Goal: Information Seeking & Learning: Check status

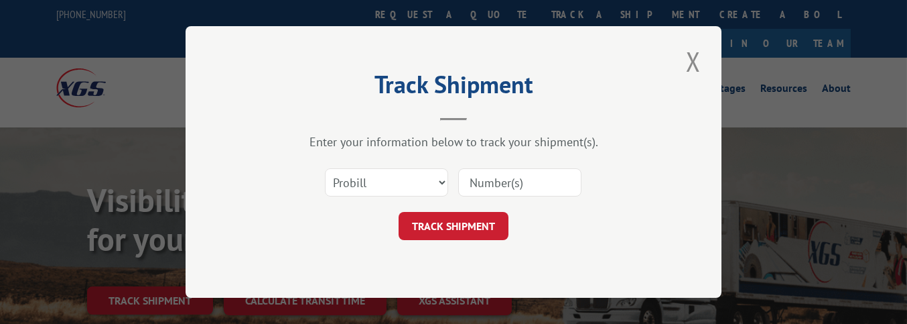
click at [378, 181] on select "Select category... Probill BOL PO" at bounding box center [386, 182] width 123 height 28
select select "bol"
click at [325, 168] on select "Select category... Probill BOL PO" at bounding box center [386, 182] width 123 height 28
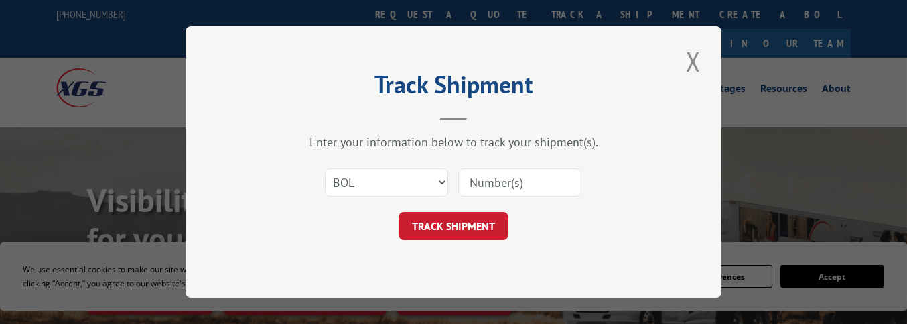
click at [489, 180] on input at bounding box center [519, 182] width 123 height 28
paste input "2812693"
type input "2812693"
click button "TRACK SHIPMENT" at bounding box center [454, 226] width 110 height 28
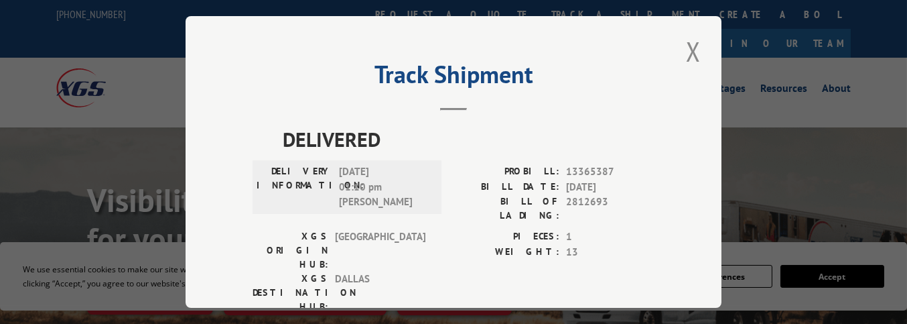
click at [597, 56] on div "Track Shipment DELIVERED DELIVERY INFORMATION: [DATE] 01:10 pm [PERSON_NAME]: 1…" at bounding box center [454, 161] width 536 height 291
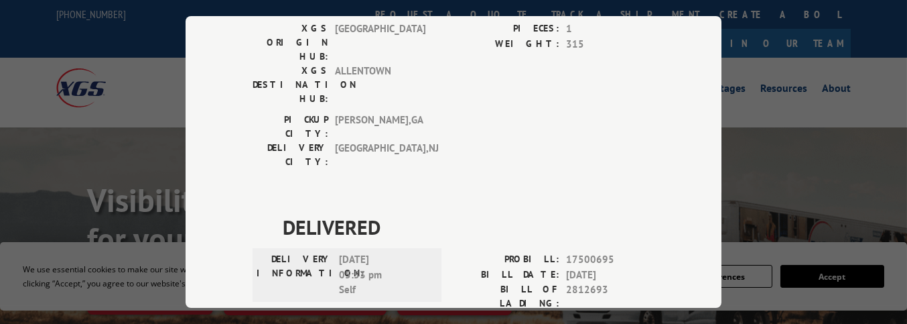
scroll to position [522, 0]
